Goal: Task Accomplishment & Management: Manage account settings

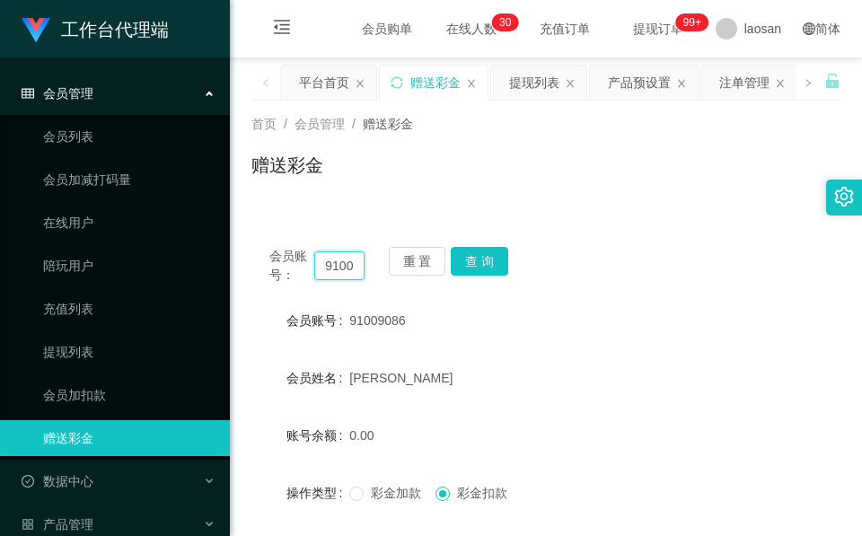
click at [340, 264] on input "91009086" at bounding box center [339, 265] width 50 height 29
paste input "0158557"
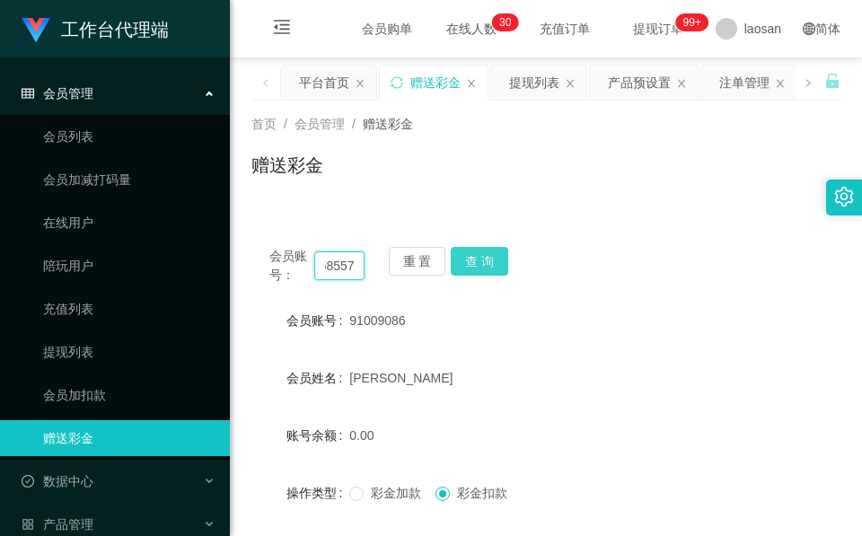
type input "90158557"
click at [475, 254] on button "查 询" at bounding box center [479, 261] width 57 height 29
click at [475, 254] on div "重 置 查 询" at bounding box center [436, 266] width 95 height 38
click at [502, 256] on div "会员账号： 90158557 重 置 查 询" at bounding box center [545, 266] width 589 height 38
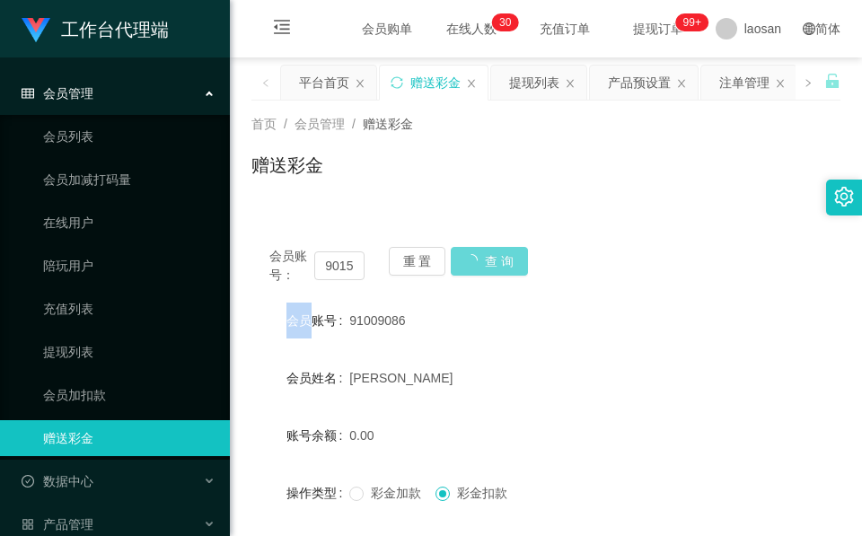
click at [502, 256] on div "会员账号： 90158557 重 置 查 询" at bounding box center [545, 266] width 589 height 38
drag, startPoint x: 502, startPoint y: 256, endPoint x: 512, endPoint y: 385, distance: 129.7
click at [512, 385] on div "[PERSON_NAME]" at bounding box center [521, 378] width 344 height 36
click at [428, 348] on form "会员账号 91009086 会员姓名 [PERSON_NAME] 账号余额 0.00 操作类型 彩金加款 彩金扣款 金额 确 定" at bounding box center [545, 464] width 589 height 323
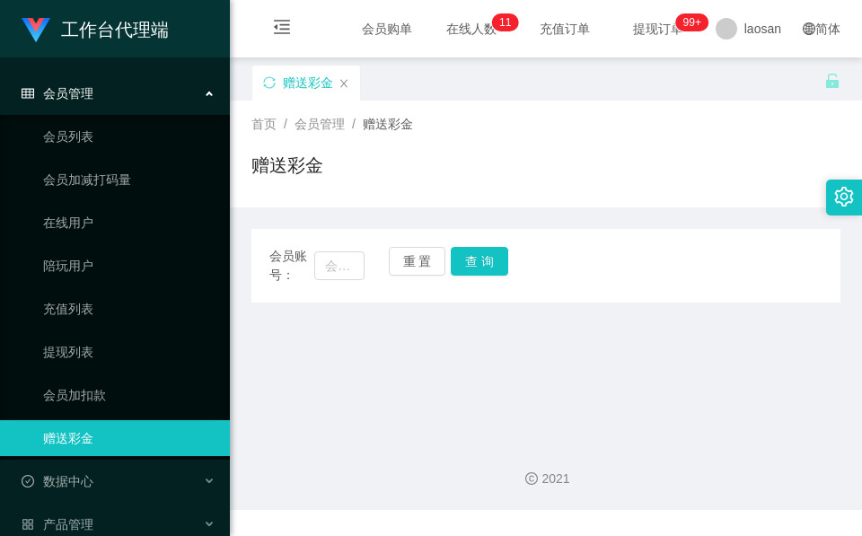
drag, startPoint x: 401, startPoint y: 397, endPoint x: 396, endPoint y: 385, distance: 12.9
click at [401, 397] on main "关闭左侧 关闭右侧 关闭其它 刷新页面 赠送彩金 首页 / 会员管理 / 赠送彩金 / 赠送彩金 会员账号： 重 置 查 询 会员账号 会员姓名 账号余额 操…" at bounding box center [546, 241] width 632 height 369
drag, startPoint x: 585, startPoint y: 353, endPoint x: 524, endPoint y: 346, distance: 61.5
click at [585, 354] on main "关闭左侧 关闭右侧 关闭其它 刷新页面 赠送彩金 首页 / 会员管理 / 赠送彩金 / 赠送彩金 会员账号： 重 置 查 询 会员账号 会员姓名 账号余额 操…" at bounding box center [546, 241] width 632 height 369
click at [351, 272] on input "text" at bounding box center [339, 265] width 50 height 29
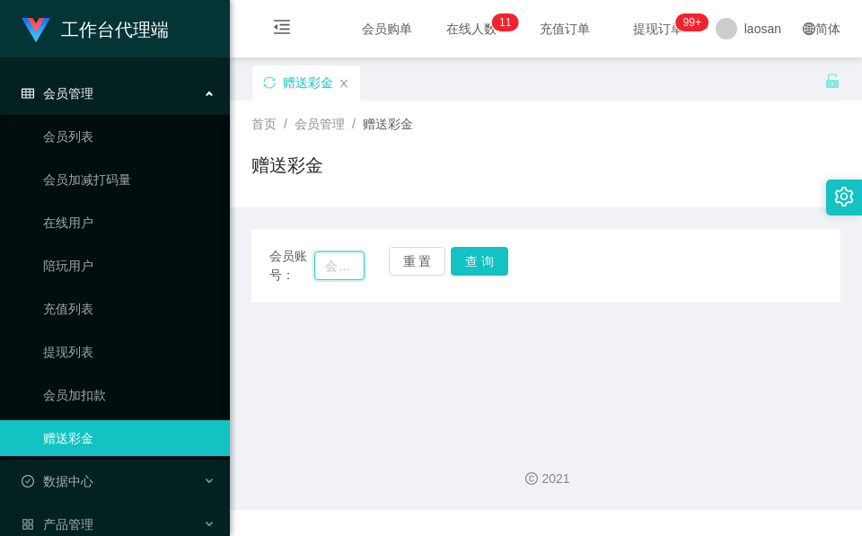
paste input "90158557"
type input "90158557"
drag, startPoint x: 450, startPoint y: 251, endPoint x: 467, endPoint y: 257, distance: 18.2
click at [451, 251] on button "查 询" at bounding box center [479, 261] width 57 height 29
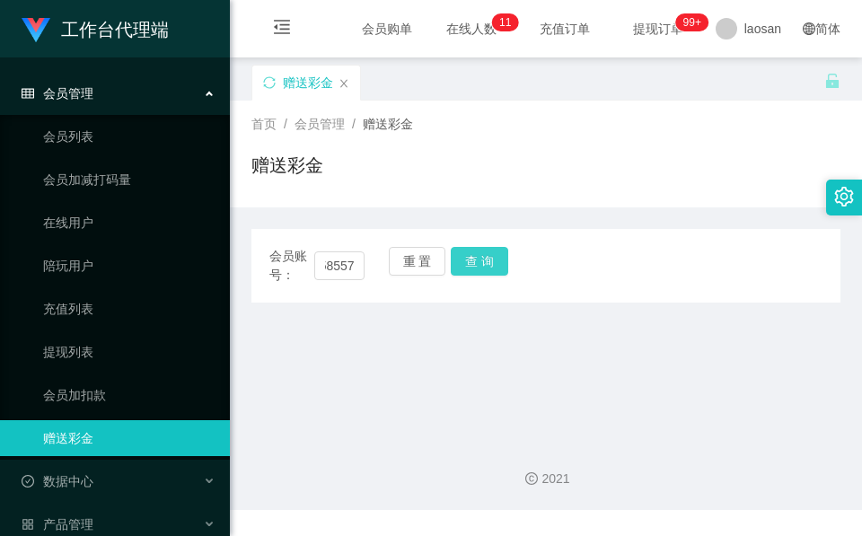
scroll to position [0, 0]
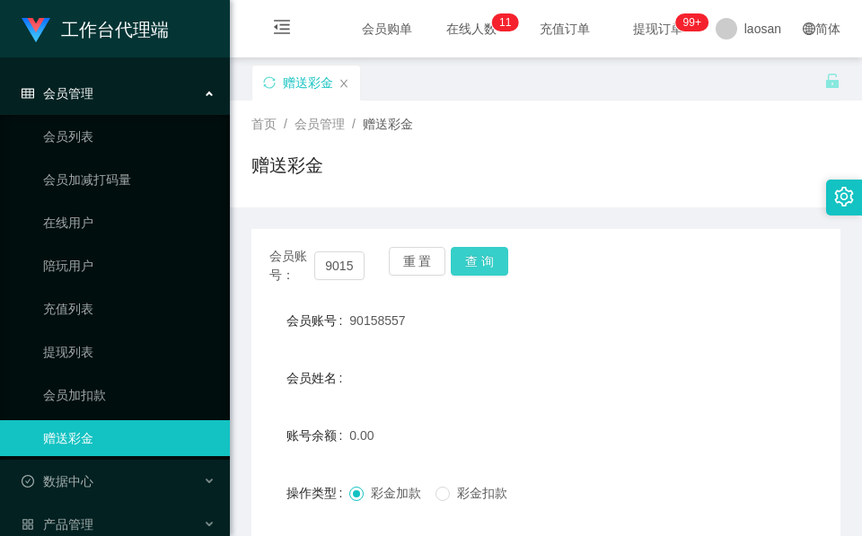
click at [489, 264] on button "查 询" at bounding box center [479, 261] width 57 height 29
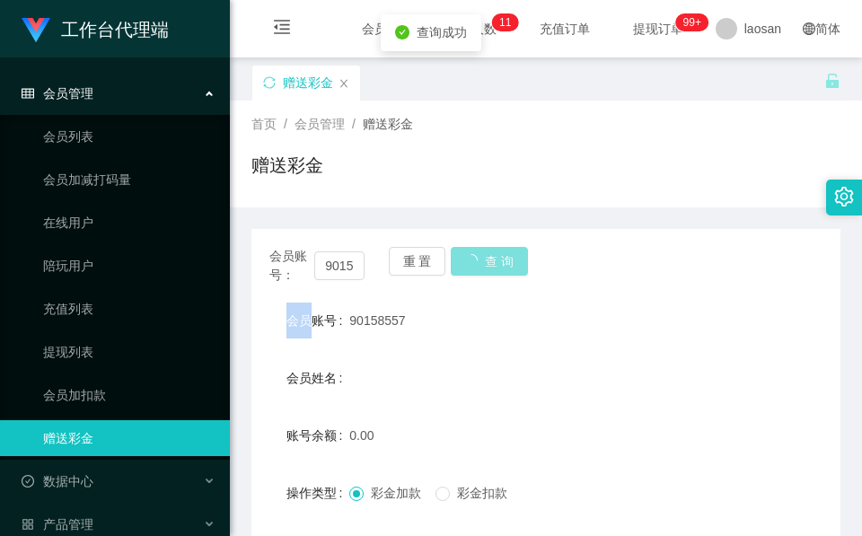
click at [489, 264] on div "会员账号： 90158557 重 置 查 询" at bounding box center [545, 266] width 589 height 38
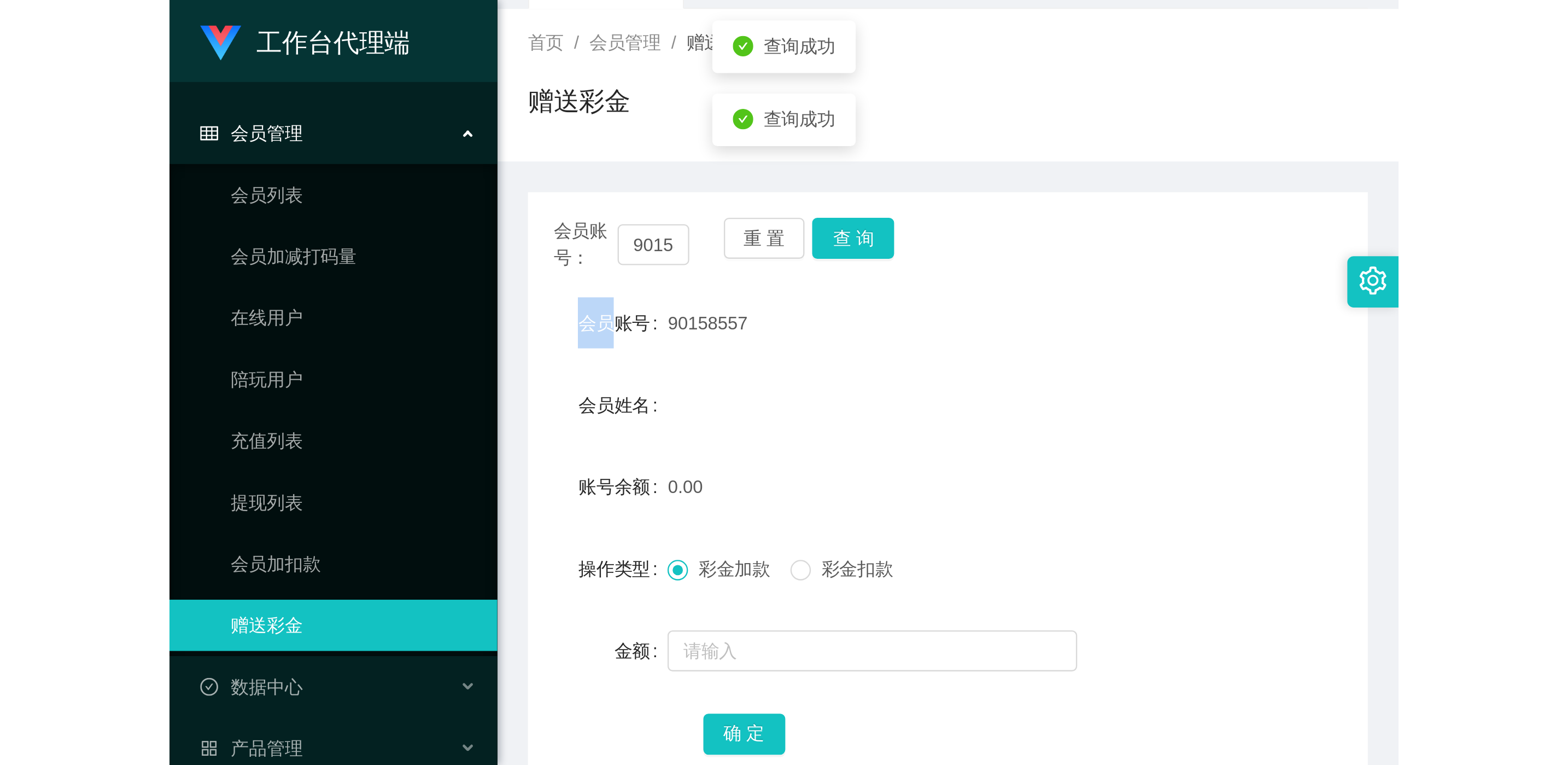
scroll to position [130, 0]
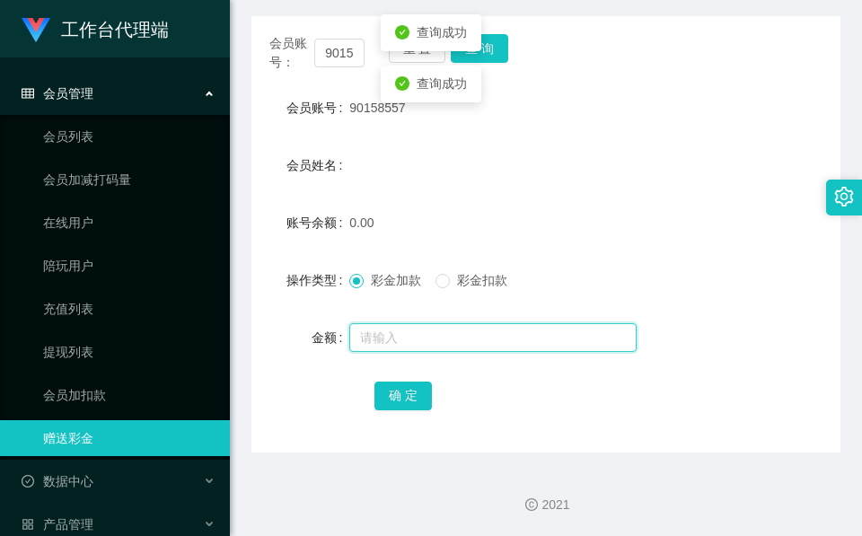
drag, startPoint x: 446, startPoint y: 345, endPoint x: 435, endPoint y: 331, distance: 17.3
click at [446, 345] on input "text" at bounding box center [492, 337] width 287 height 29
type input "100"
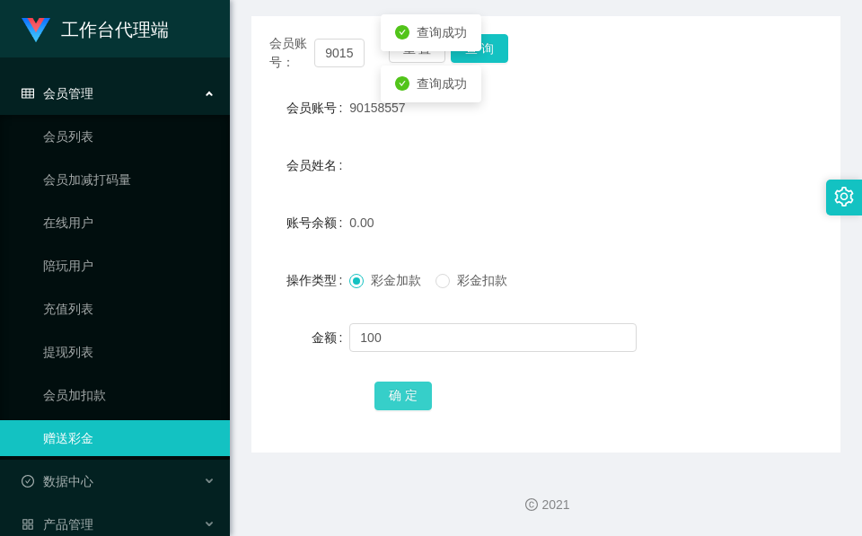
drag, startPoint x: 401, startPoint y: 381, endPoint x: 394, endPoint y: 393, distance: 14.5
click at [401, 382] on button "确 定" at bounding box center [403, 396] width 57 height 29
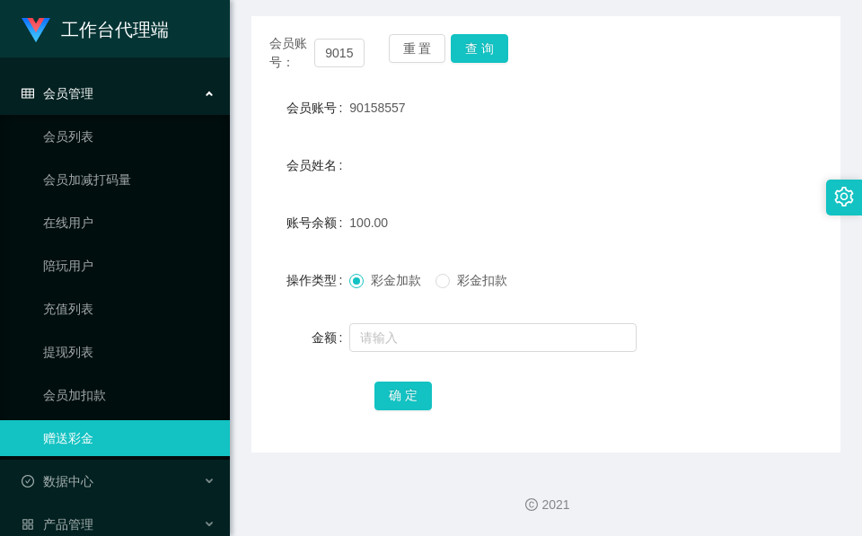
drag, startPoint x: 456, startPoint y: 173, endPoint x: 459, endPoint y: 160, distance: 13.7
click at [456, 173] on div "会员姓名" at bounding box center [545, 165] width 589 height 36
click at [327, 345] on label "金额" at bounding box center [331, 338] width 38 height 14
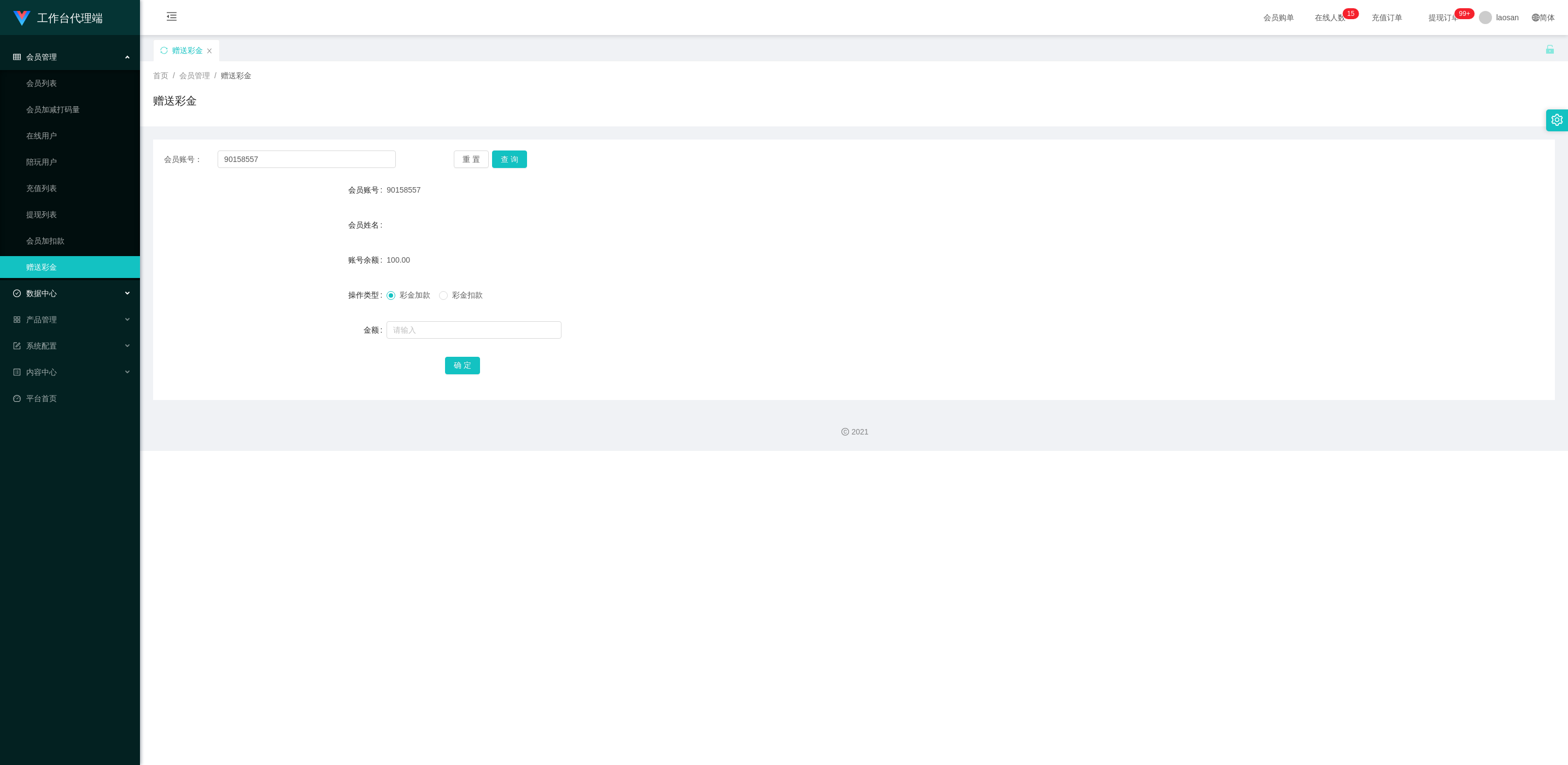
click at [48, 293] on span "数据中心" at bounding box center [35, 293] width 44 height 9
click at [57, 298] on div "数据中心" at bounding box center [70, 293] width 140 height 22
drag, startPoint x: 57, startPoint y: 298, endPoint x: 59, endPoint y: 311, distance: 13.2
click at [58, 297] on div "数据中心" at bounding box center [70, 293] width 140 height 22
click at [66, 326] on link "团队统计" at bounding box center [79, 346] width 105 height 22
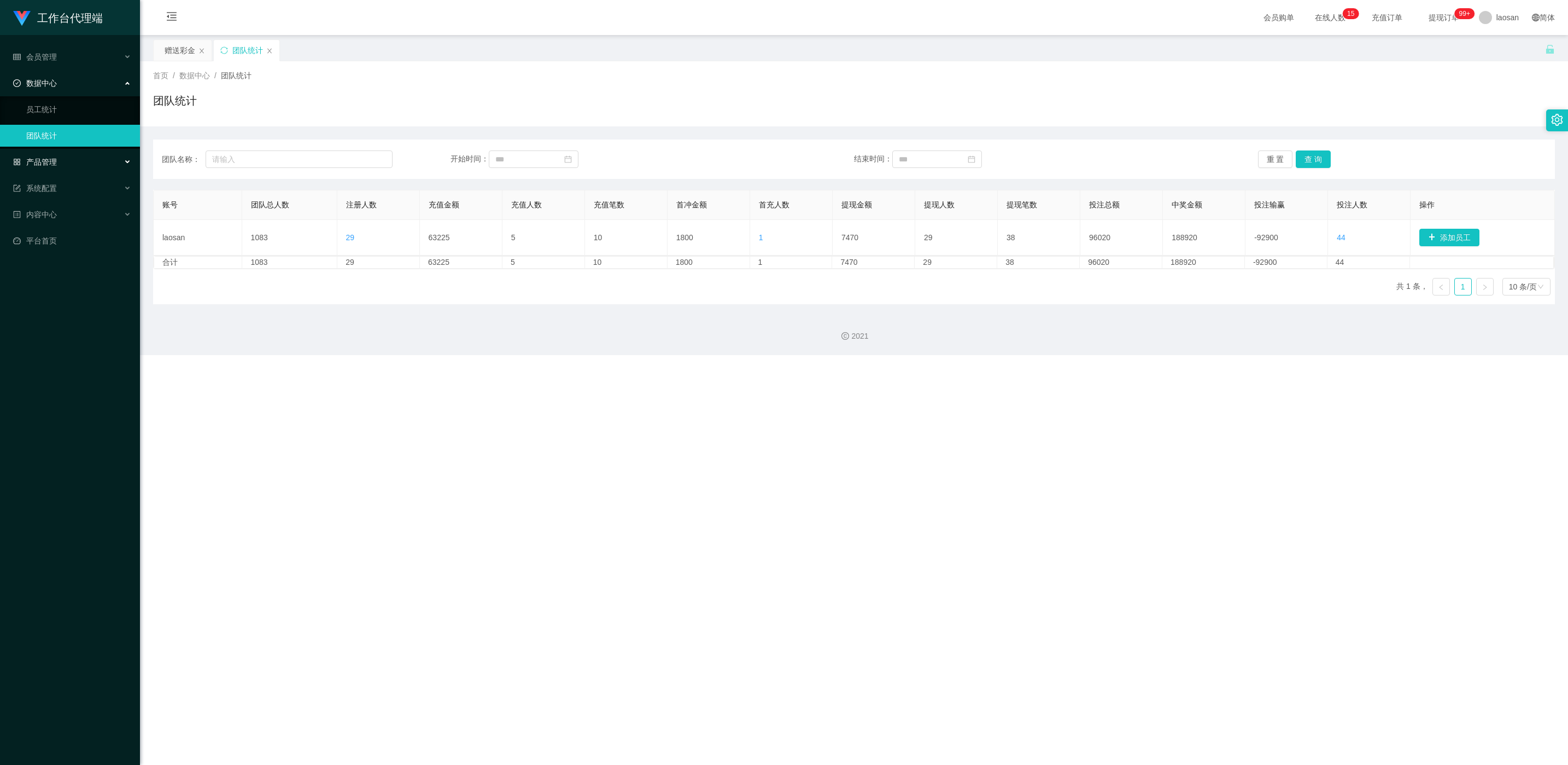
click at [84, 151] on div "产品管理" at bounding box center [70, 162] width 140 height 22
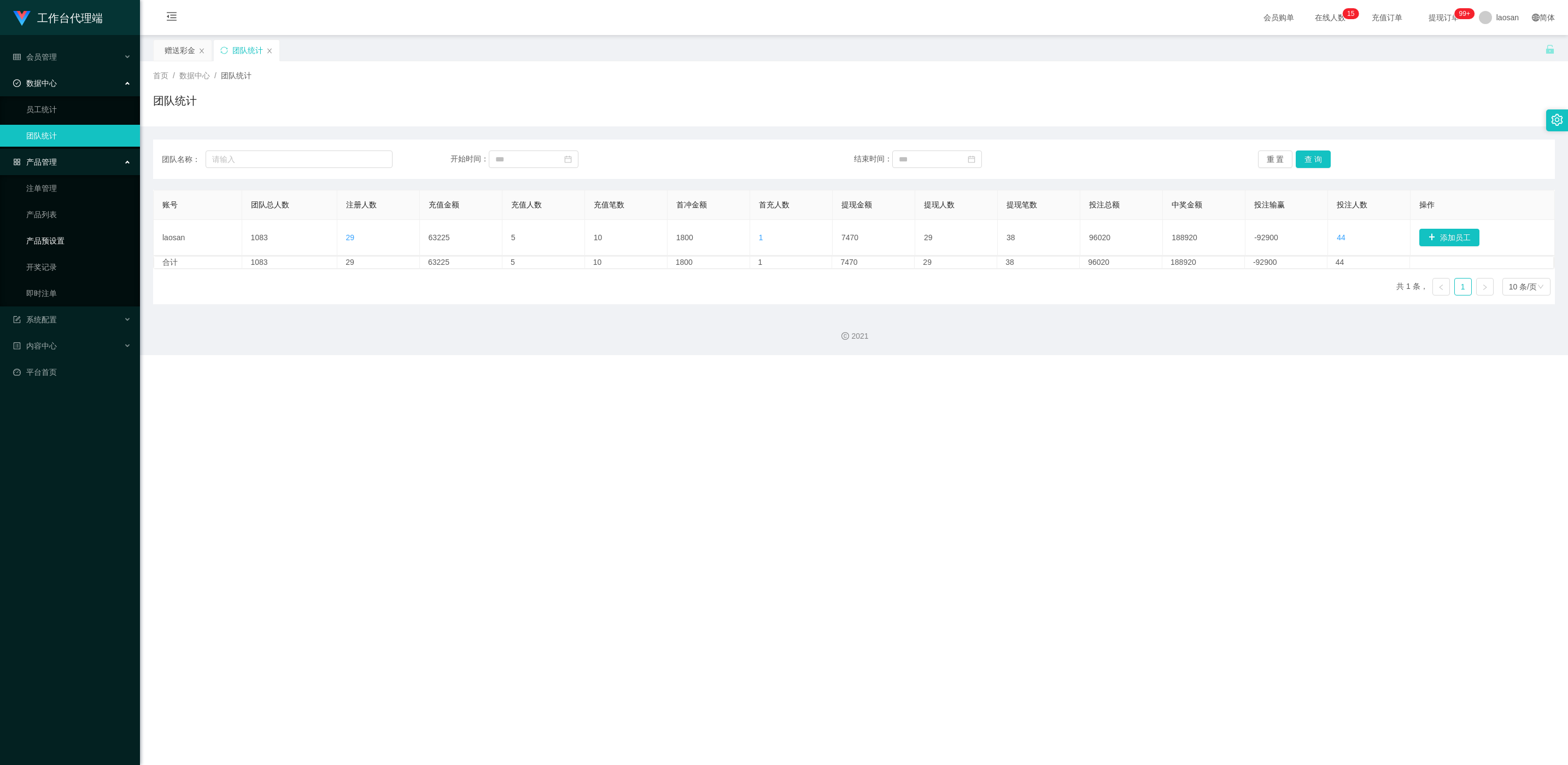
click at [77, 241] on link "产品预设置" at bounding box center [79, 241] width 105 height 22
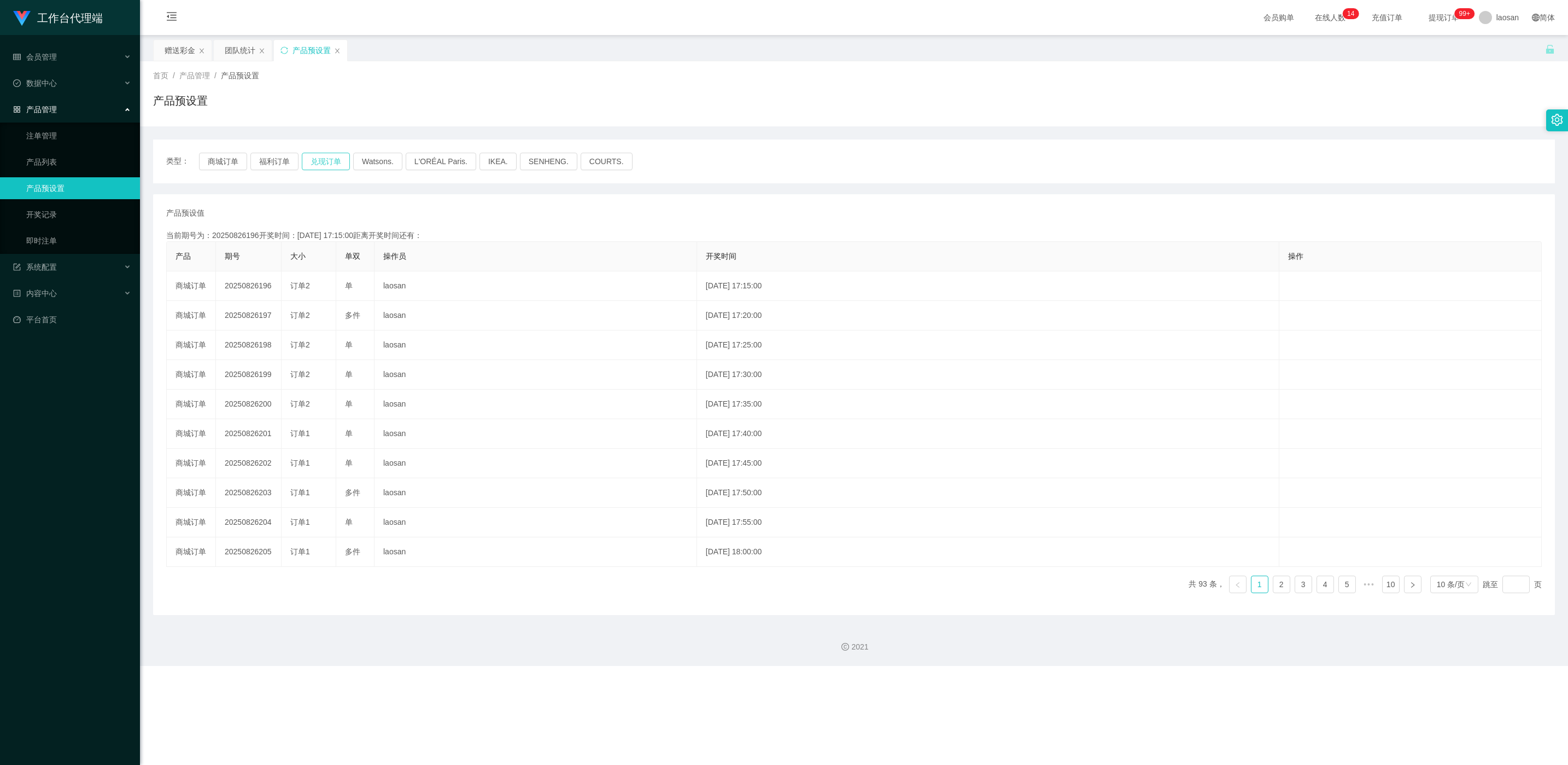
click at [322, 161] on button "兑现订单" at bounding box center [326, 161] width 48 height 18
click at [208, 156] on button "商城订单" at bounding box center [223, 161] width 48 height 18
click at [217, 163] on button "商城订单" at bounding box center [223, 161] width 48 height 18
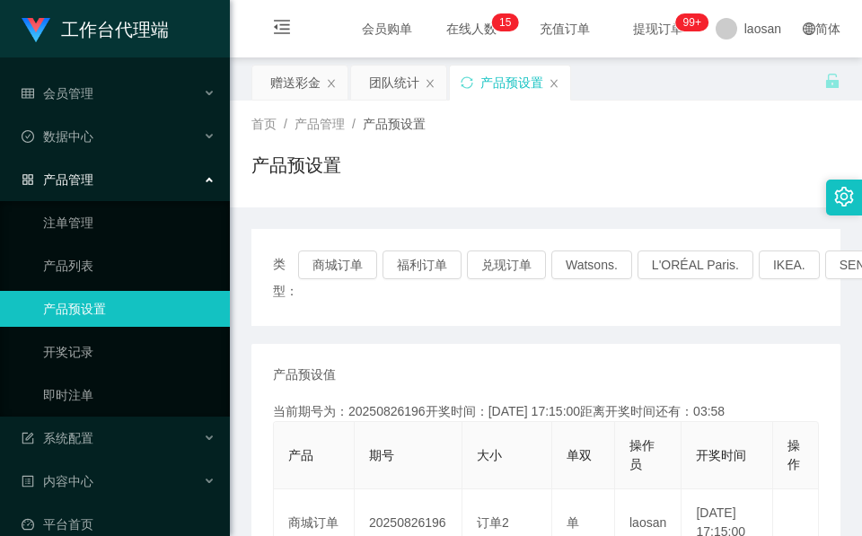
scroll to position [135, 0]
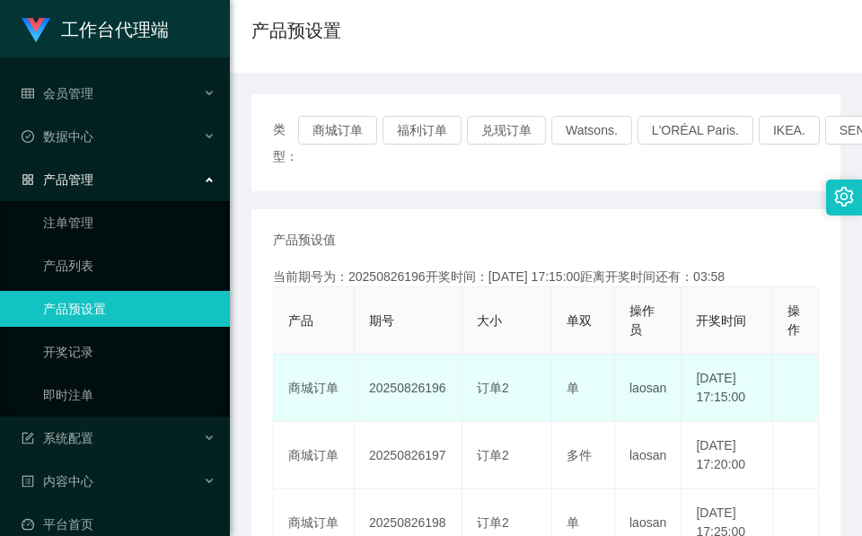
click at [427, 394] on td "20250826196" at bounding box center [409, 388] width 108 height 67
copy td "20250826196"
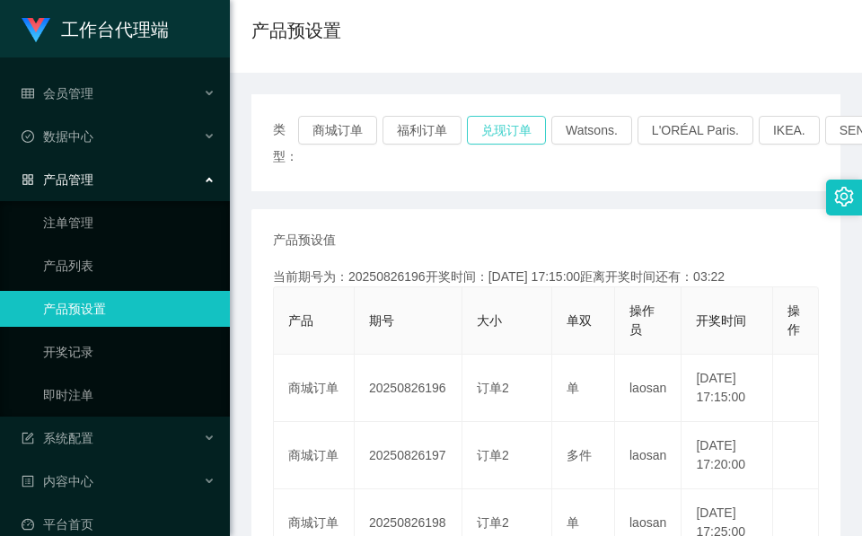
click at [481, 143] on button "兑现订单" at bounding box center [506, 130] width 79 height 29
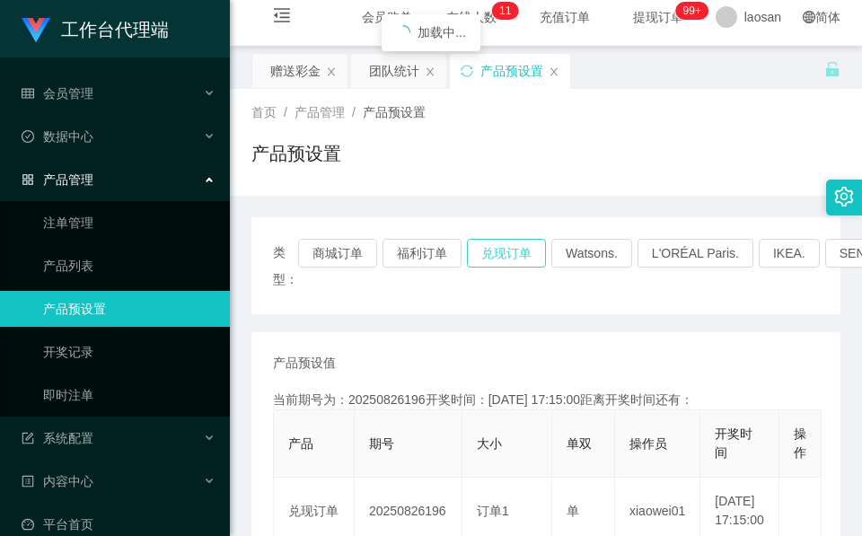
scroll to position [0, 0]
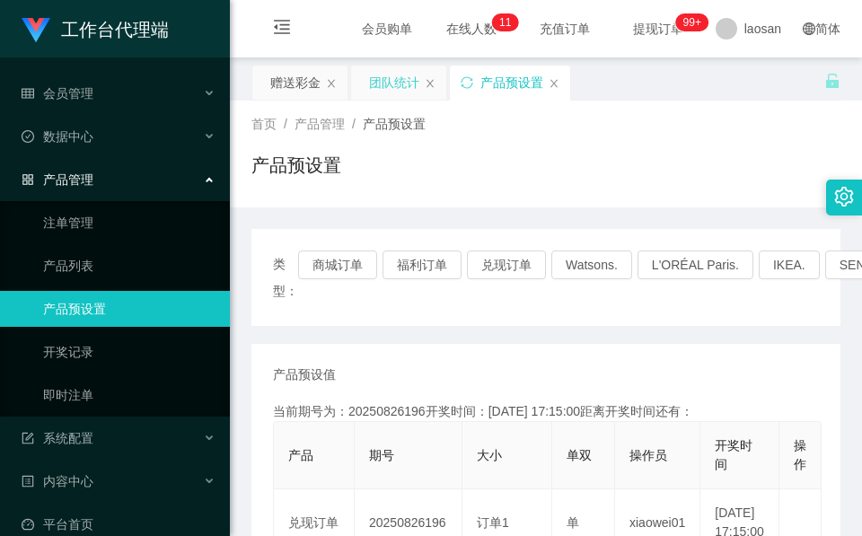
click at [386, 86] on div "团队统计" at bounding box center [394, 83] width 50 height 34
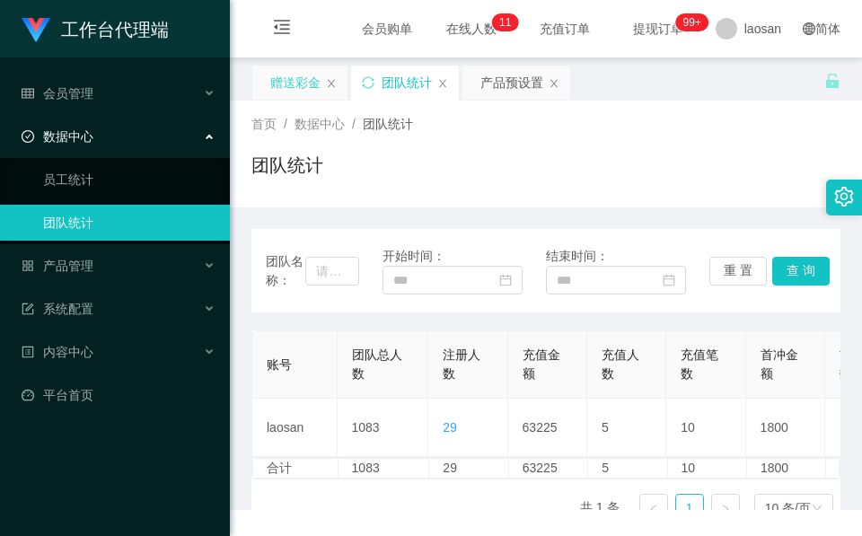
click at [307, 100] on div "赠送彩金" at bounding box center [295, 83] width 50 height 34
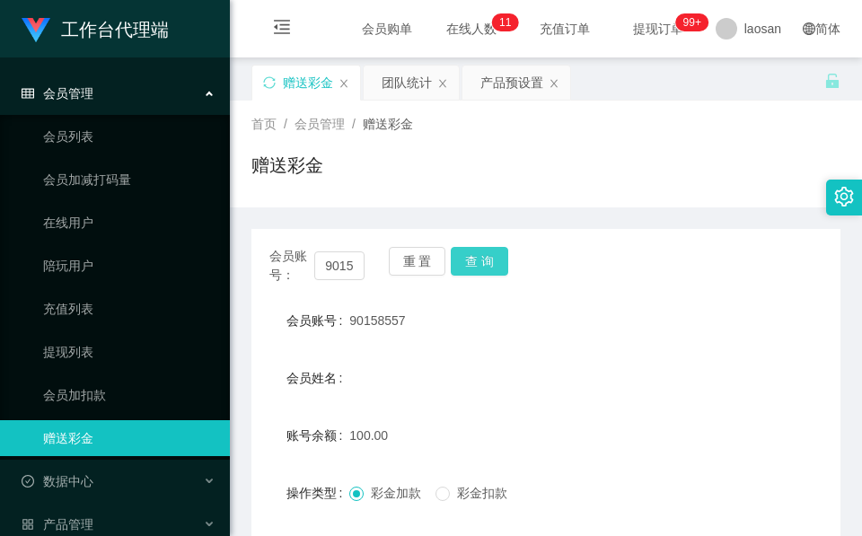
click at [483, 262] on button "查 询" at bounding box center [479, 261] width 57 height 29
click at [483, 262] on div "会员账号： 90158557 重 置 查 询" at bounding box center [545, 266] width 589 height 38
click at [486, 260] on button "查 询" at bounding box center [479, 261] width 57 height 29
click at [486, 260] on div "会员账号： 90158557 重 置 查 询" at bounding box center [545, 266] width 589 height 38
click at [486, 260] on button "查 询" at bounding box center [479, 261] width 57 height 29
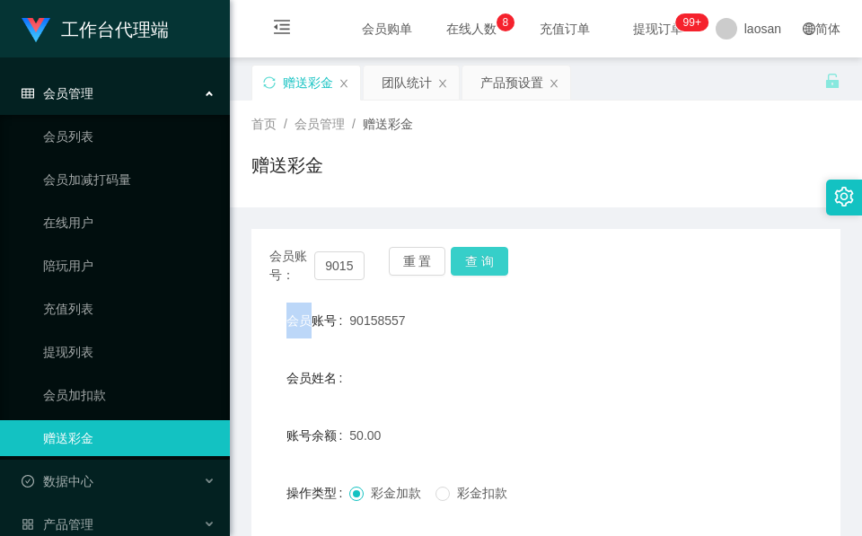
click at [470, 253] on button "查 询" at bounding box center [479, 261] width 57 height 29
click at [485, 248] on button "查 询" at bounding box center [479, 261] width 57 height 29
click at [485, 248] on div "会员账号： 90158557 重 置 查 询" at bounding box center [545, 266] width 589 height 38
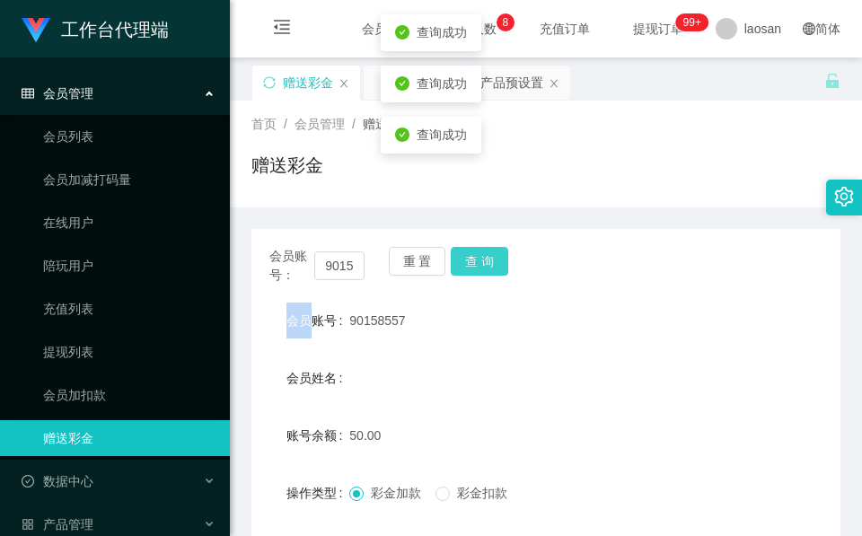
click at [485, 249] on button "查 询" at bounding box center [479, 261] width 57 height 29
click at [485, 251] on div "会员账号： 90158557 重 置 查 询" at bounding box center [545, 266] width 589 height 38
drag, startPoint x: 485, startPoint y: 251, endPoint x: 491, endPoint y: 413, distance: 162.7
click at [491, 413] on form "会员账号 90158557 会员姓名 账号余额 50.00 操作类型 彩金加款 彩金扣款 金额 确 定" at bounding box center [545, 464] width 589 height 323
click at [488, 267] on button "查 询" at bounding box center [479, 261] width 57 height 29
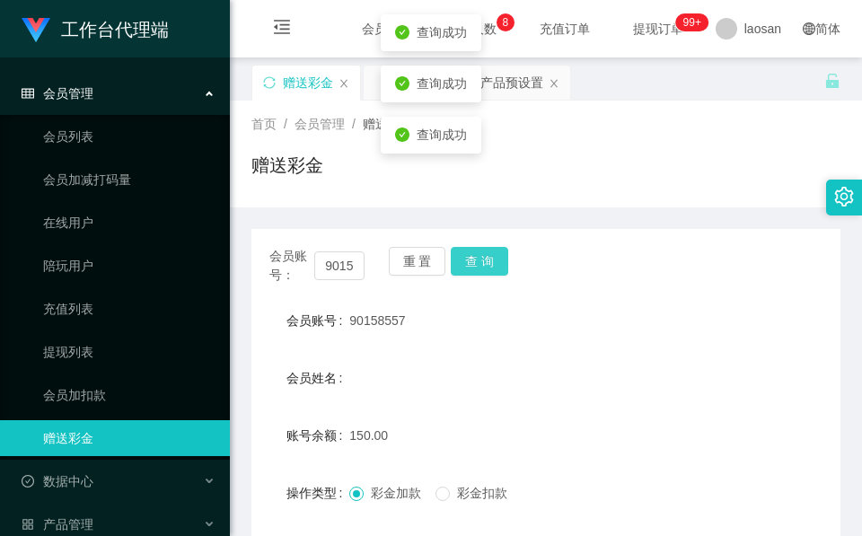
click at [488, 267] on button "查 询" at bounding box center [479, 261] width 57 height 29
click at [486, 268] on div "会员账号： 90158557 重 置 查 询" at bounding box center [545, 266] width 589 height 38
click at [486, 268] on button "查 询" at bounding box center [479, 261] width 57 height 29
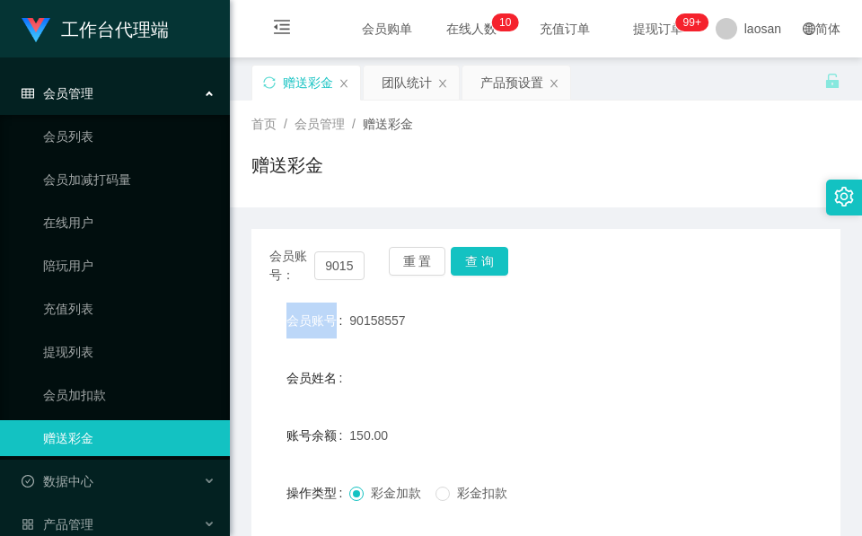
click at [393, 415] on form "会员账号 90158557 会员姓名 账号余额 150.00 操作类型 彩金加款 彩金扣款 金额 确 定" at bounding box center [545, 464] width 589 height 323
click at [480, 272] on button "查 询" at bounding box center [479, 261] width 57 height 29
click at [480, 272] on button "查 询" at bounding box center [489, 261] width 77 height 29
click at [480, 272] on div "会员账号： 90158557 重 置 查 询" at bounding box center [545, 266] width 589 height 38
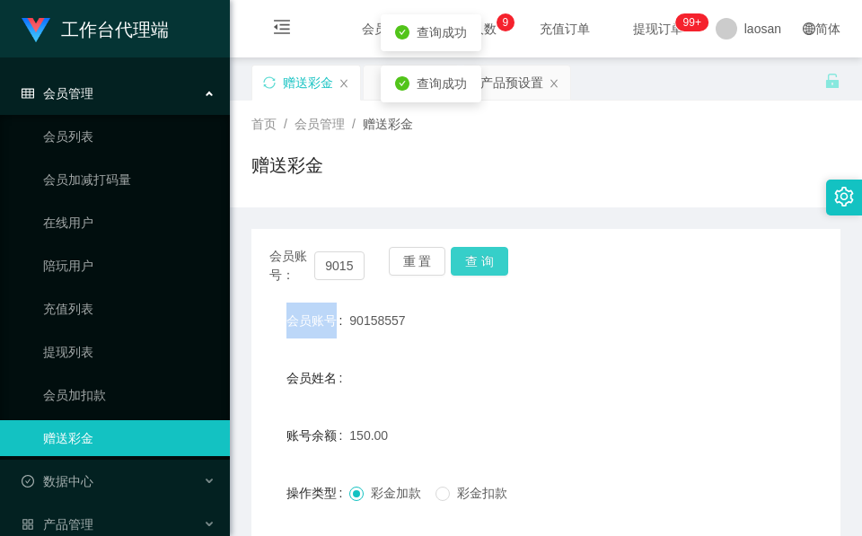
click at [480, 272] on button "查 询" at bounding box center [479, 261] width 57 height 29
click at [491, 267] on button "查 询" at bounding box center [479, 261] width 57 height 29
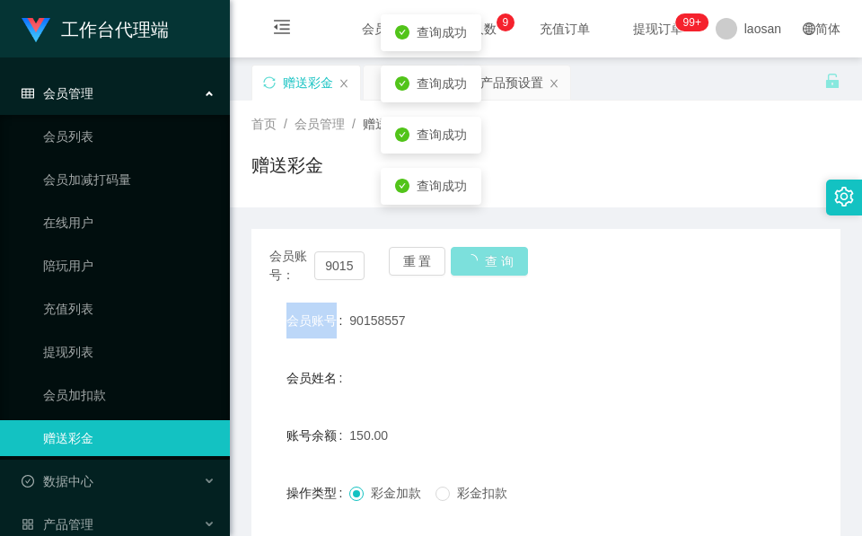
click at [491, 267] on div "会员账号： 90158557 重 置 查 询" at bounding box center [545, 266] width 589 height 38
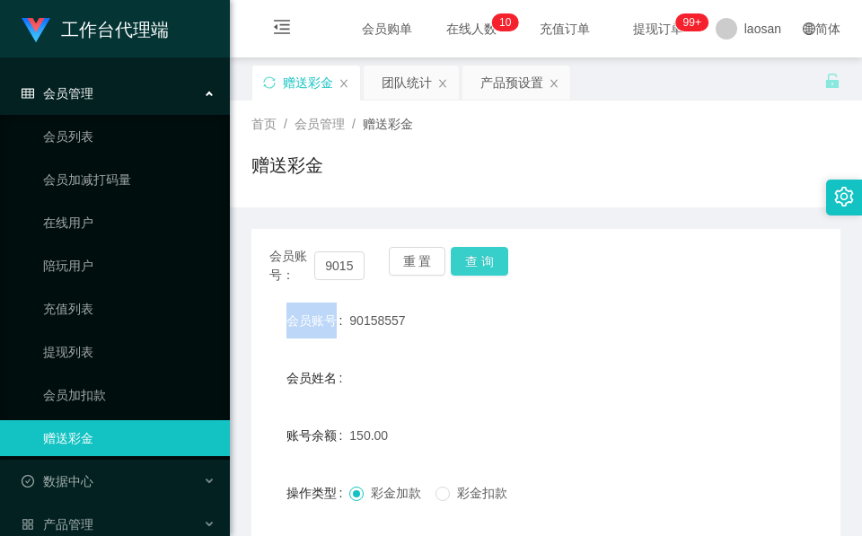
click at [461, 262] on button "查 询" at bounding box center [479, 261] width 57 height 29
click at [461, 262] on div "重 置 查 询" at bounding box center [436, 266] width 95 height 38
click at [461, 262] on button "查 询" at bounding box center [479, 261] width 57 height 29
click at [461, 262] on div "重 置 查 询" at bounding box center [436, 266] width 95 height 38
click at [480, 260] on button "查 询" at bounding box center [479, 261] width 57 height 29
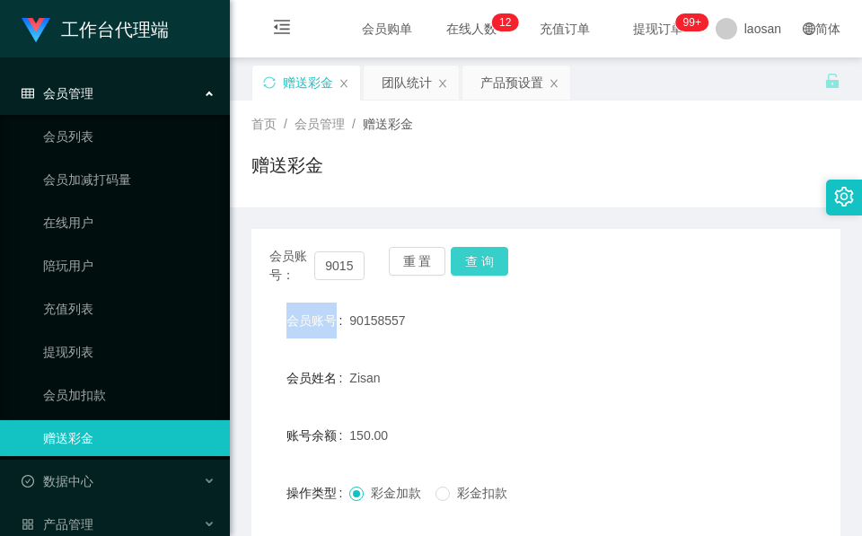
click at [480, 260] on div "会员账号： 90158557 重 置 查 询" at bounding box center [545, 266] width 589 height 38
click at [480, 260] on button "查 询" at bounding box center [479, 261] width 57 height 29
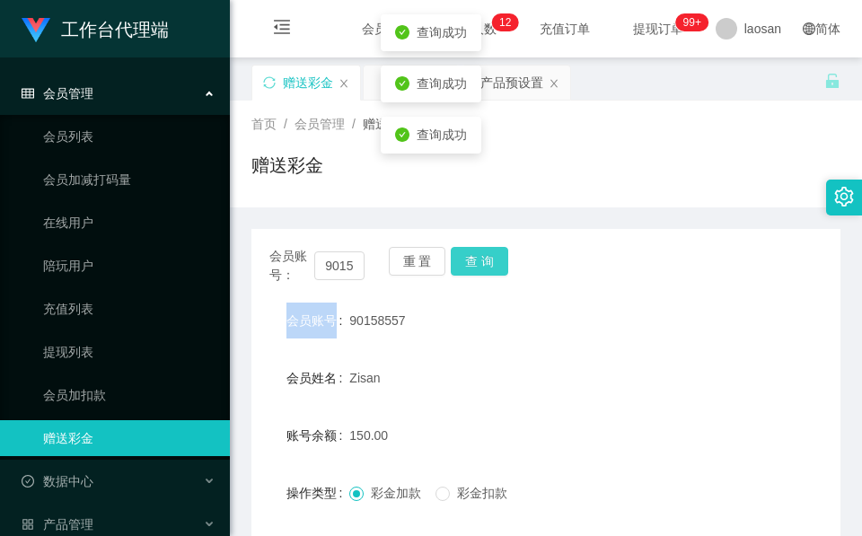
click at [480, 260] on button "查 询" at bounding box center [479, 261] width 57 height 29
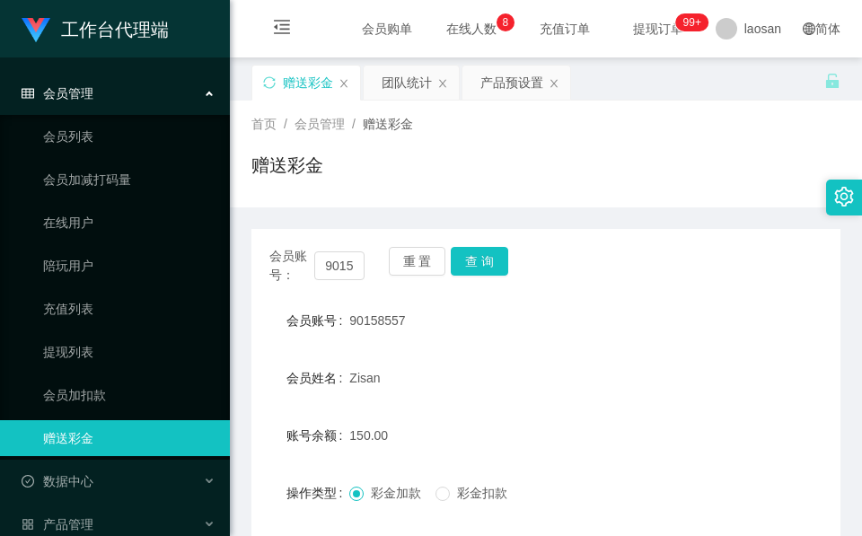
click at [483, 286] on div "会员账号： 90158557 重 置 查 询 会员账号 90158557 会员姓名 Zisan 账号余额 150.00 操作类型 彩金加款 彩金扣款 金额 确…" at bounding box center [545, 447] width 589 height 437
click at [491, 265] on button "查 询" at bounding box center [479, 261] width 57 height 29
click at [491, 265] on div "会员账号： 90158557 重 置 查 询" at bounding box center [545, 266] width 589 height 38
click at [491, 265] on button "查 询" at bounding box center [479, 261] width 57 height 29
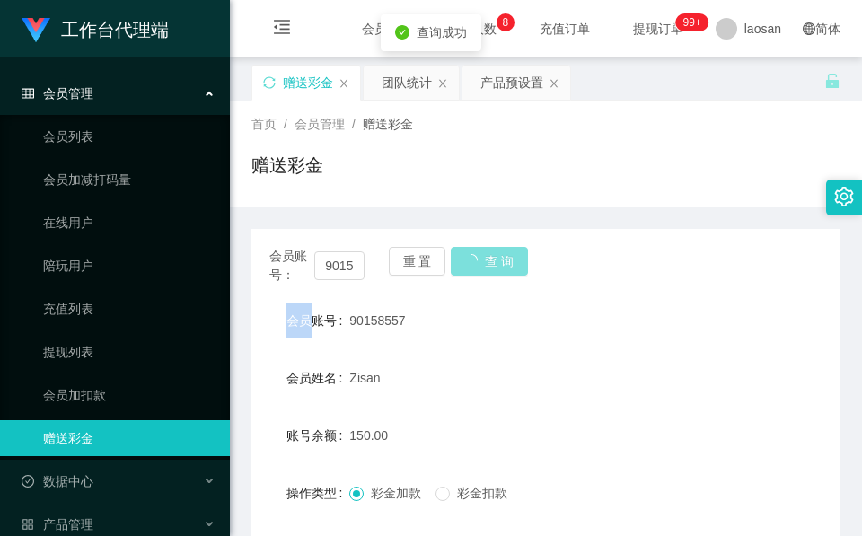
click at [491, 265] on button "查 询" at bounding box center [489, 261] width 77 height 29
click at [491, 265] on button "查 询" at bounding box center [479, 261] width 57 height 29
click at [496, 265] on button "查 询" at bounding box center [479, 261] width 57 height 29
click at [496, 265] on button "查 询" at bounding box center [489, 261] width 77 height 29
click at [496, 265] on div "会员账号： 90158557 重 置 查 询" at bounding box center [545, 266] width 589 height 38
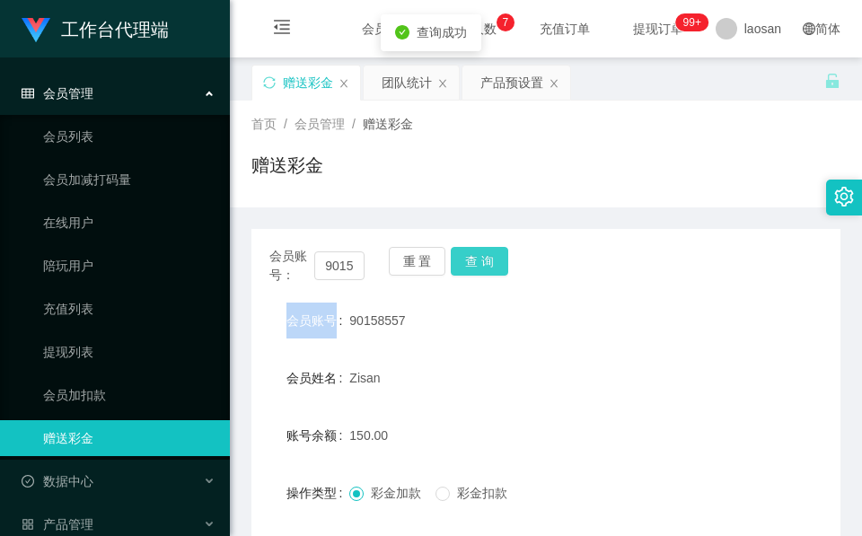
click at [496, 265] on button "查 询" at bounding box center [479, 261] width 57 height 29
click at [499, 262] on button "查 询" at bounding box center [479, 261] width 57 height 29
click at [499, 262] on div "会员账号： 90158557 重 置 查 询" at bounding box center [545, 266] width 589 height 38
click at [451, 208] on div "会员账号： 90158557 重 置 查 询 会员账号 90158557 会员姓名 Zisan 账号余额 0.00 操作类型 彩金加款 彩金扣款 金额 确 定" at bounding box center [545, 436] width 589 height 458
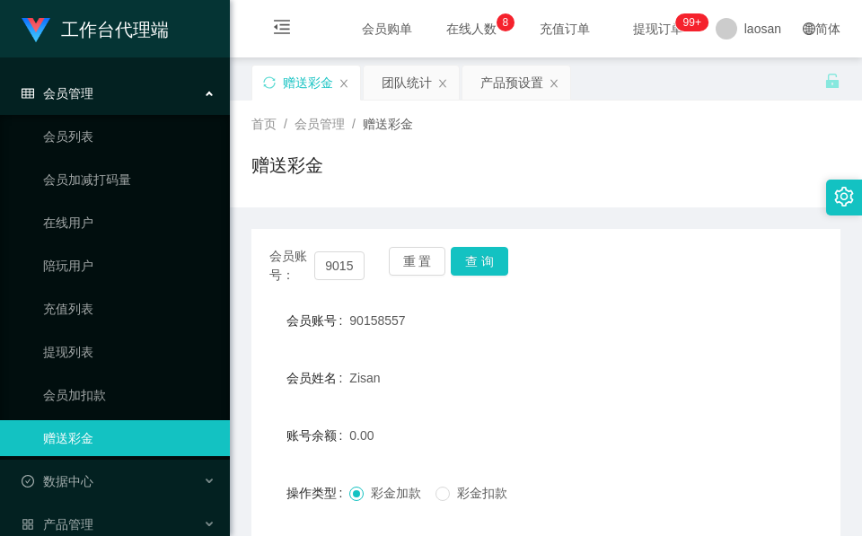
click at [370, 321] on span "90158557" at bounding box center [377, 320] width 56 height 14
copy span "90158557"
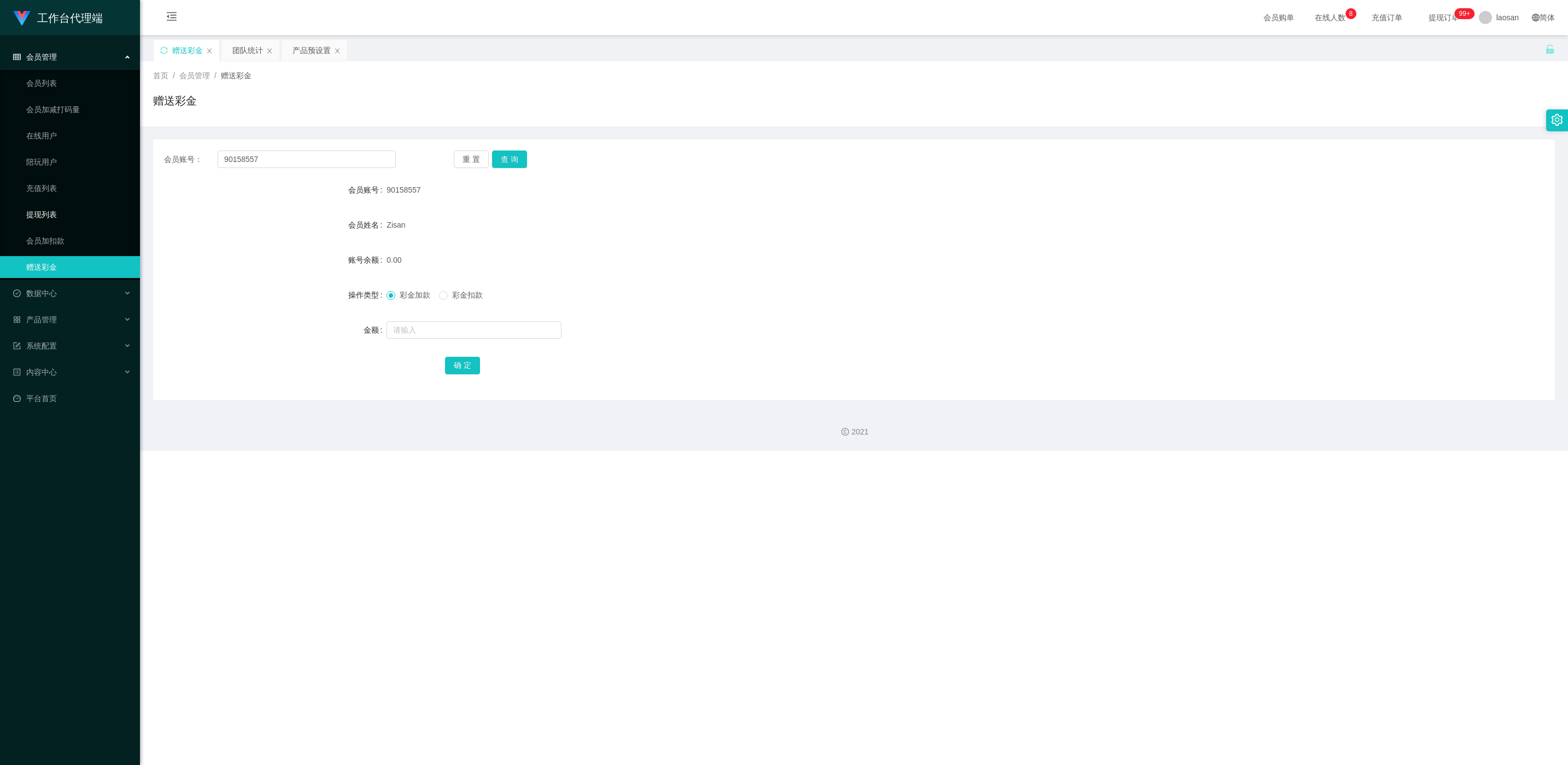
click at [63, 214] on link "提现列表" at bounding box center [79, 214] width 105 height 22
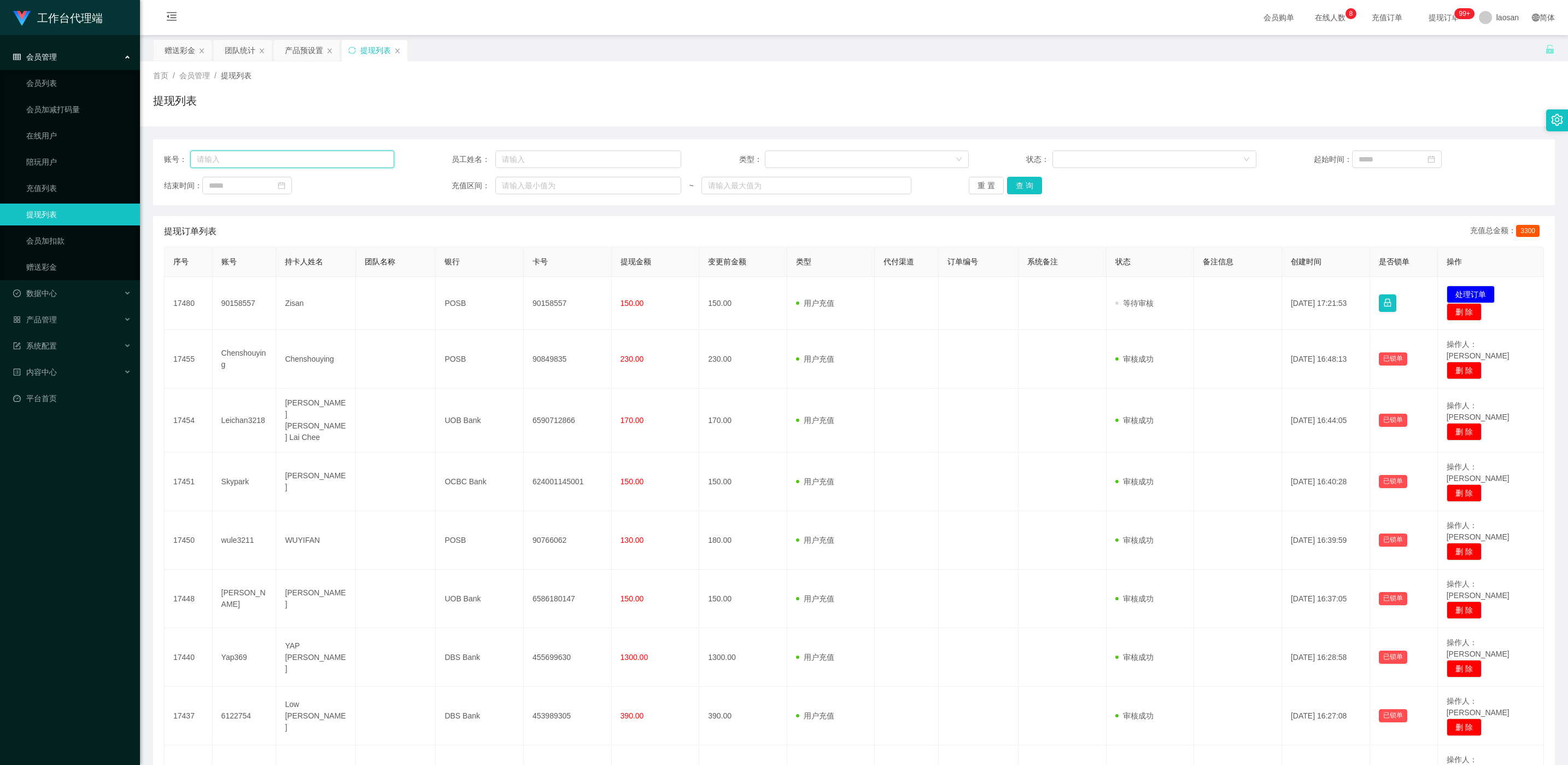
click at [302, 157] on input "text" at bounding box center [292, 159] width 204 height 18
paste input "90158557"
type input "90158557"
click at [524, 188] on button "查 询" at bounding box center [1024, 185] width 35 height 18
click at [524, 188] on div "重 置 查 询" at bounding box center [1084, 185] width 230 height 18
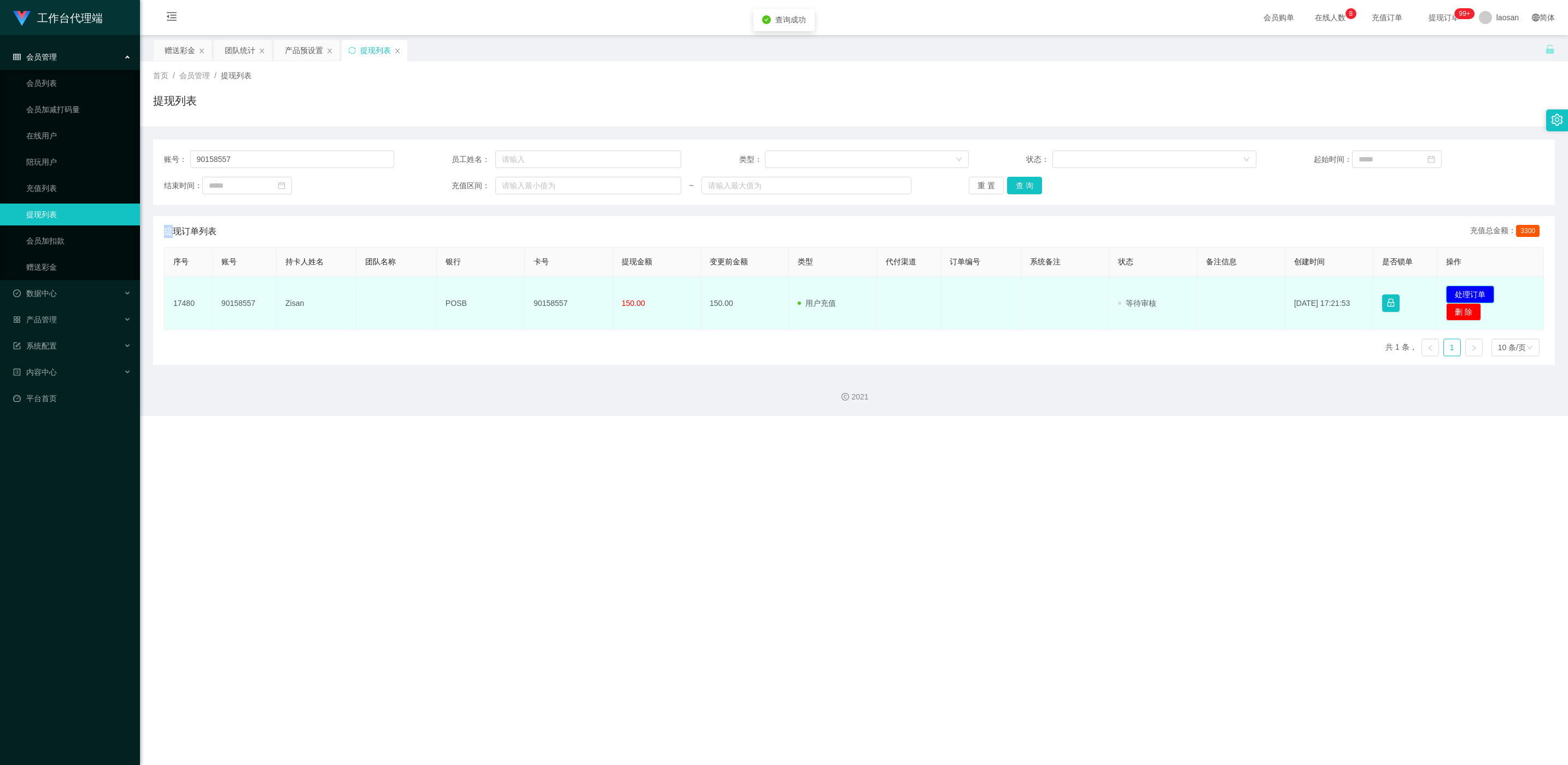
click at [524, 293] on button "处理订单" at bounding box center [1470, 294] width 48 height 18
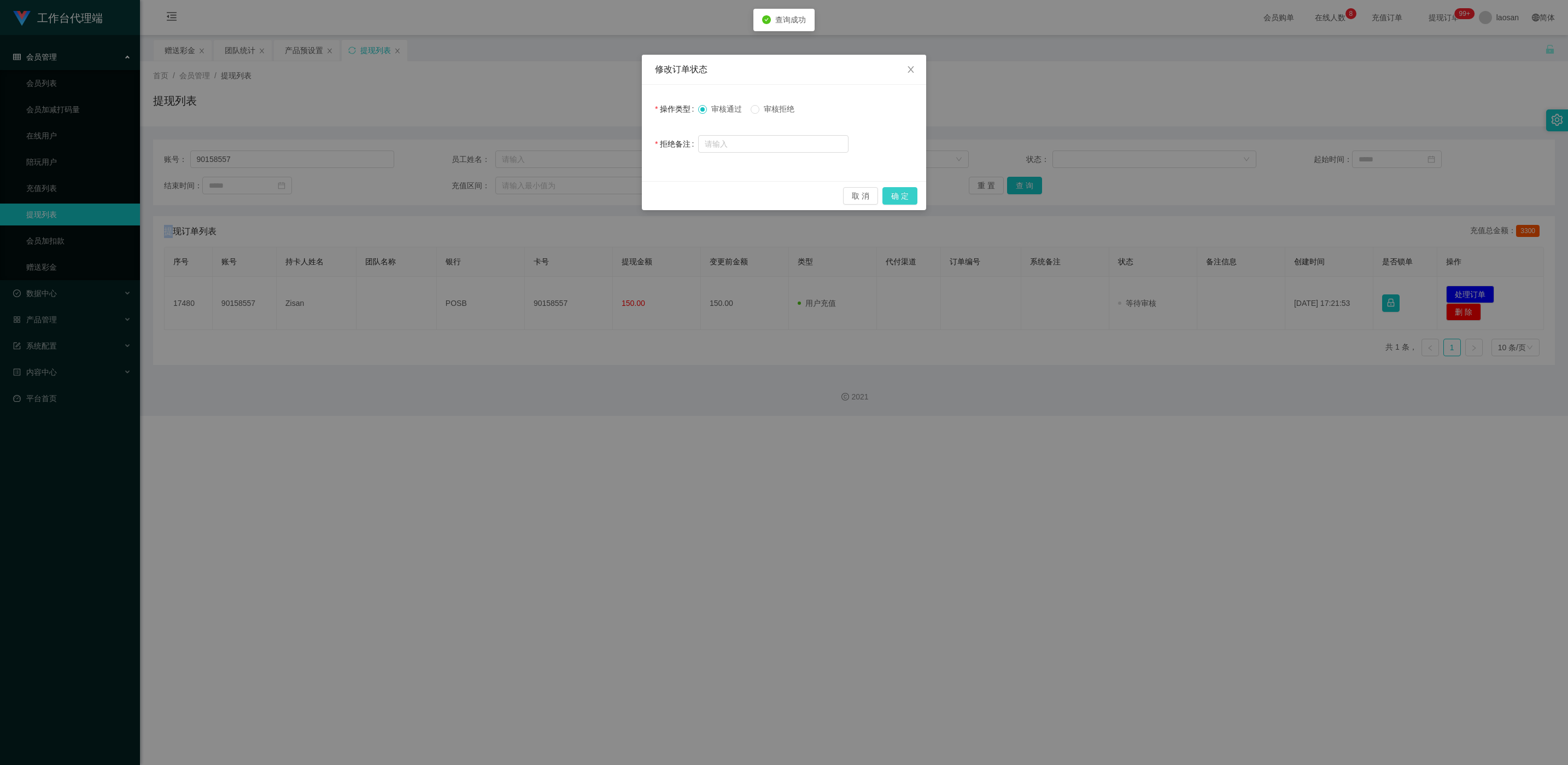
click at [524, 196] on button "确 定" at bounding box center [900, 196] width 35 height 18
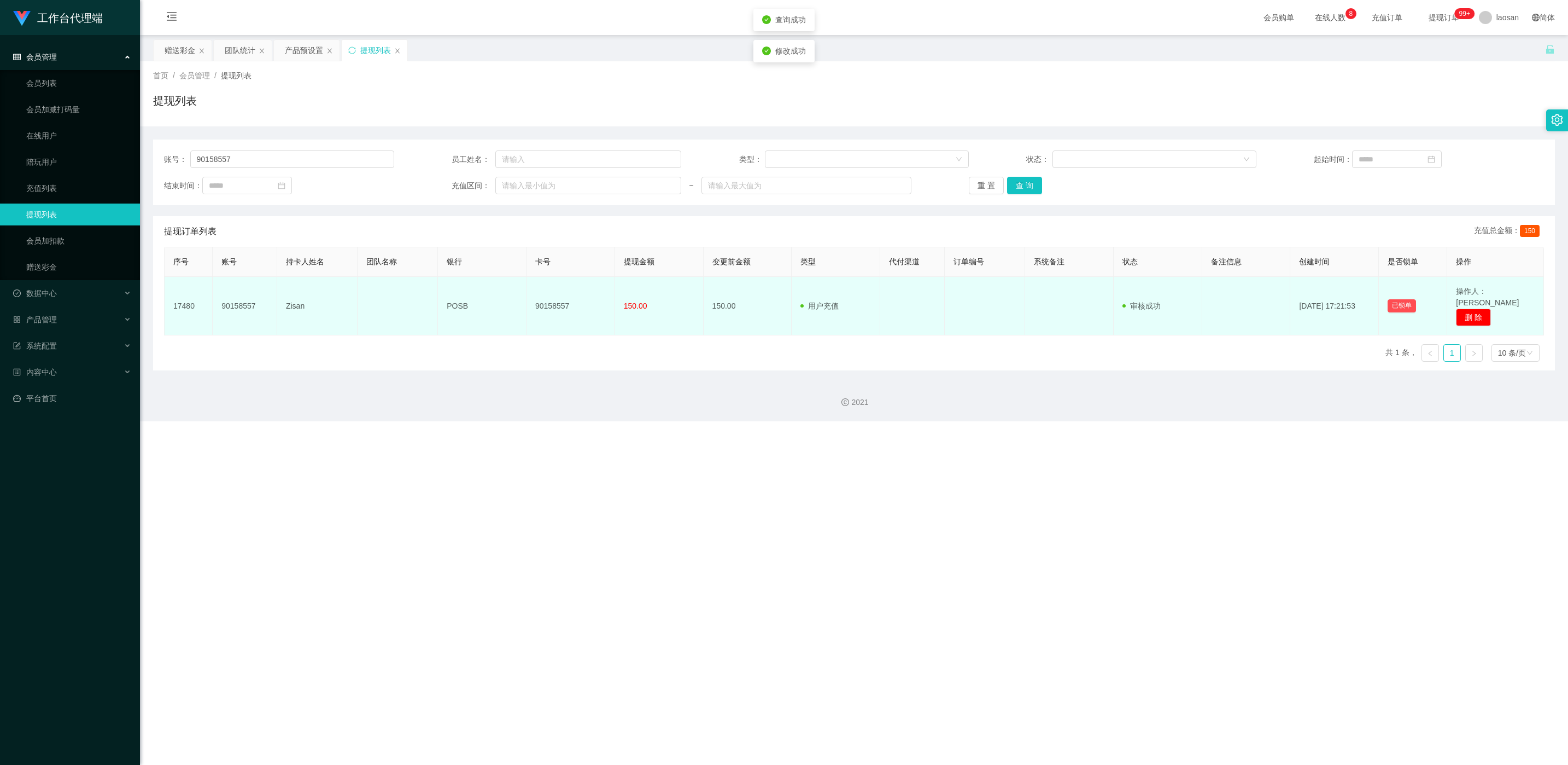
click at [524, 299] on td "90158557" at bounding box center [571, 306] width 89 height 58
copy td "90158557"
